Goal: Task Accomplishment & Management: Manage account settings

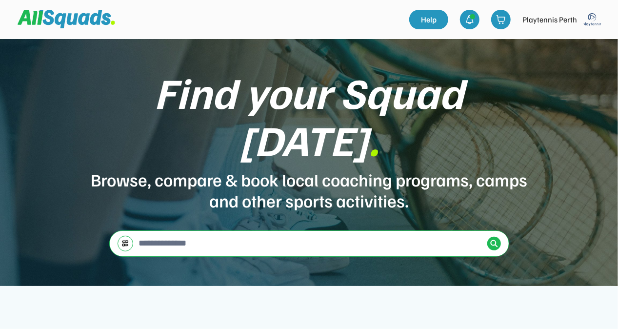
click at [589, 20] on img at bounding box center [593, 20] width 20 height 20
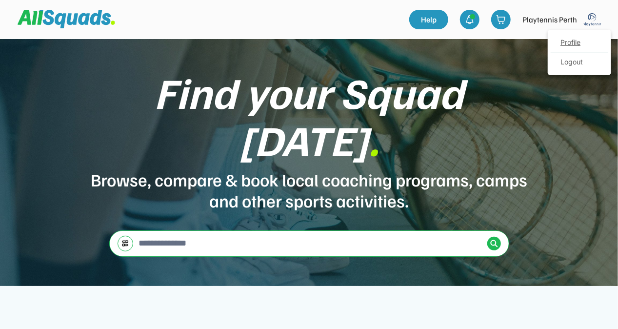
click at [578, 43] on link "Profile" at bounding box center [580, 43] width 58 height 20
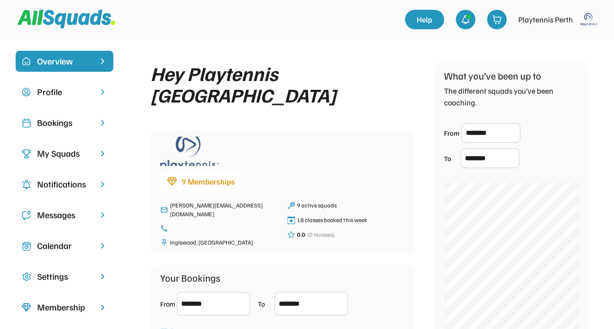
click at [61, 126] on div "Bookings" at bounding box center [64, 122] width 55 height 13
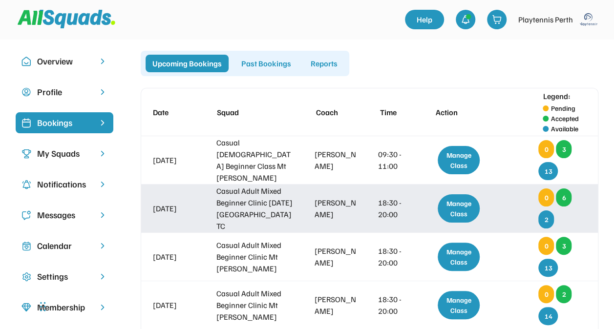
click at [459, 208] on div "Manage Class" at bounding box center [458, 208] width 42 height 28
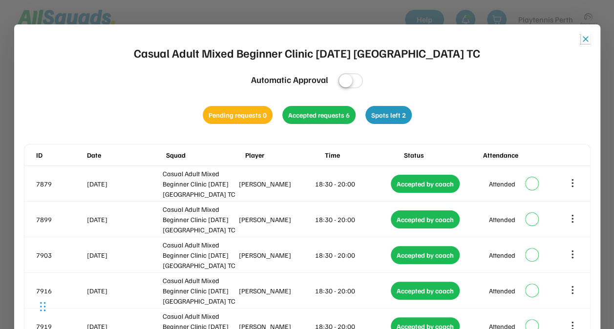
click at [584, 37] on button "close" at bounding box center [585, 39] width 10 height 10
